Goal: Transaction & Acquisition: Purchase product/service

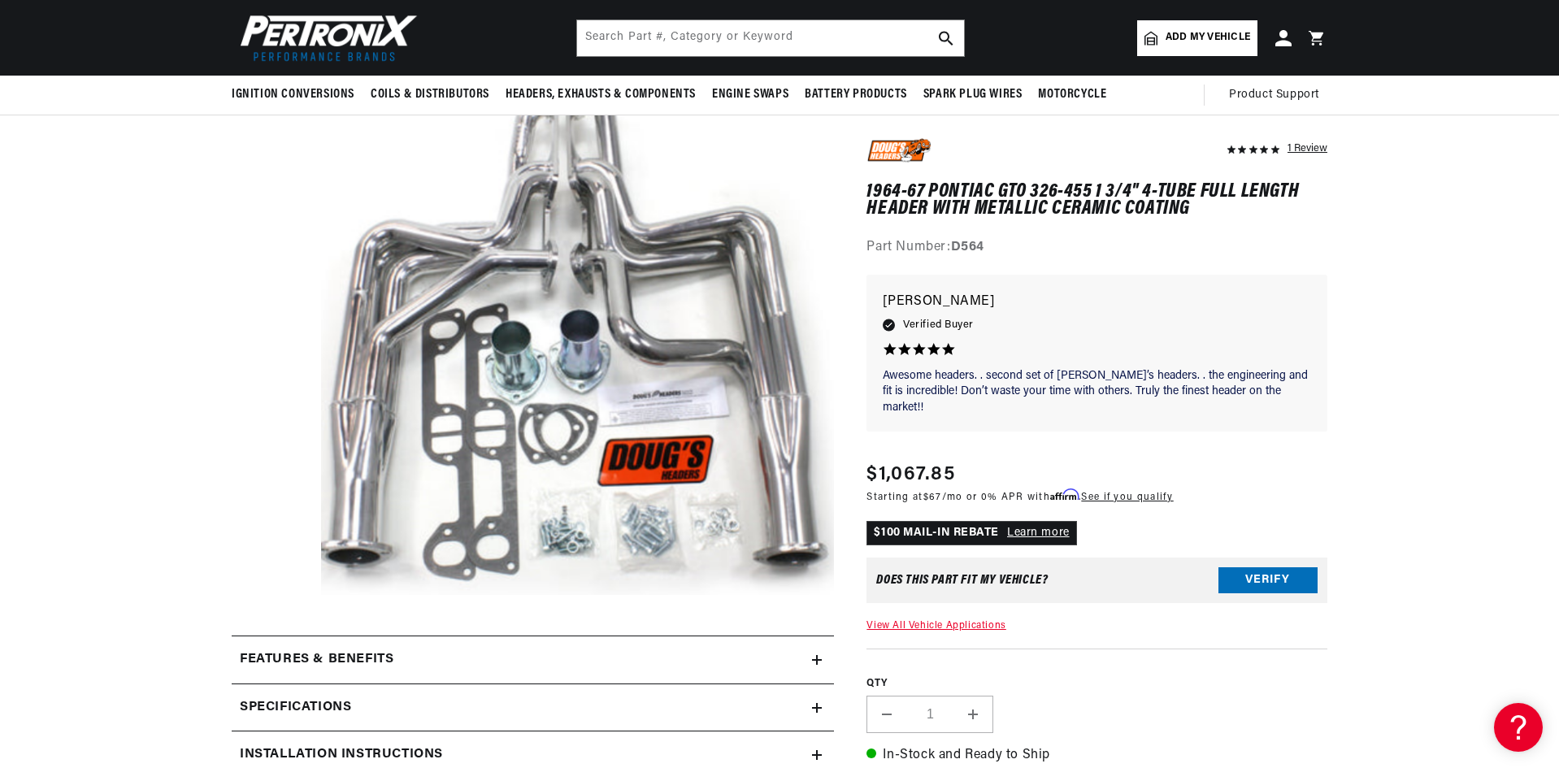
scroll to position [0, 1269]
